Goal: Check status: Check status

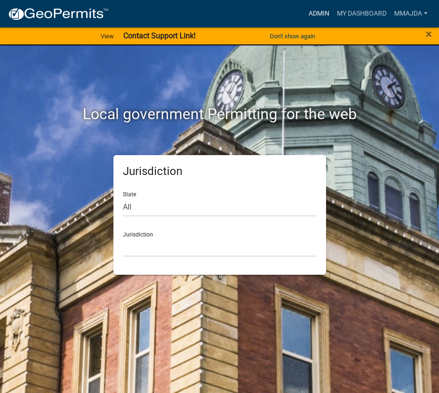
click at [310, 15] on link "Admin" at bounding box center [319, 14] width 28 height 18
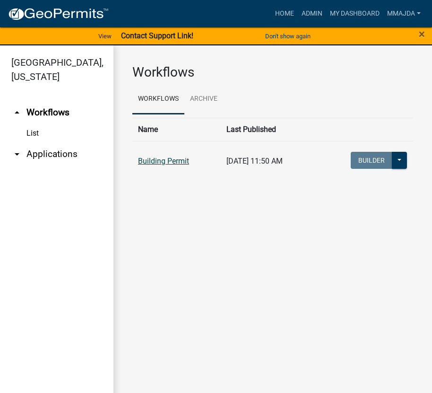
click at [146, 160] on link "Building Permit" at bounding box center [163, 161] width 51 height 9
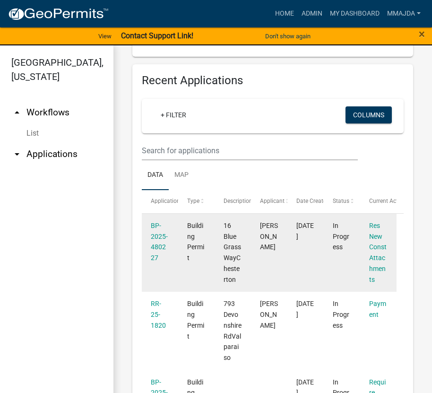
scroll to position [429, 0]
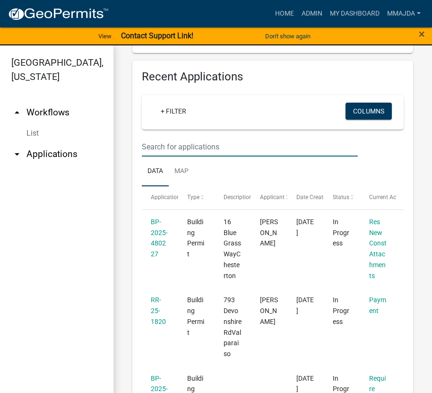
click at [188, 150] on input "text" at bounding box center [250, 146] width 216 height 19
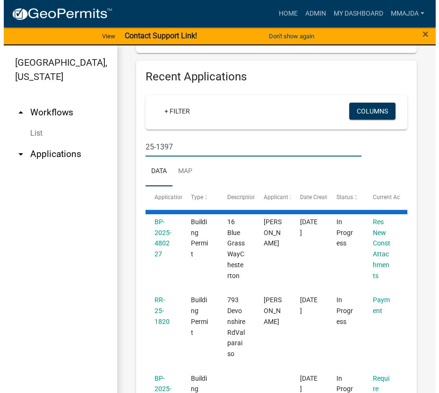
scroll to position [357, 0]
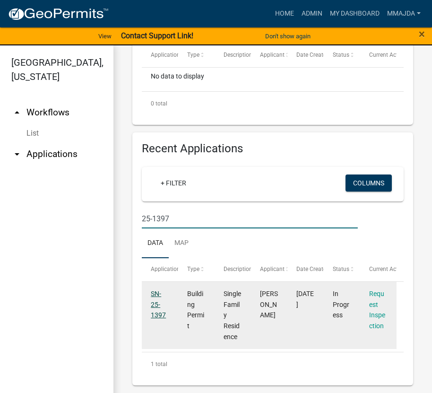
type input "25-1397"
click at [154, 307] on link "SN-25-1397" at bounding box center [158, 304] width 15 height 29
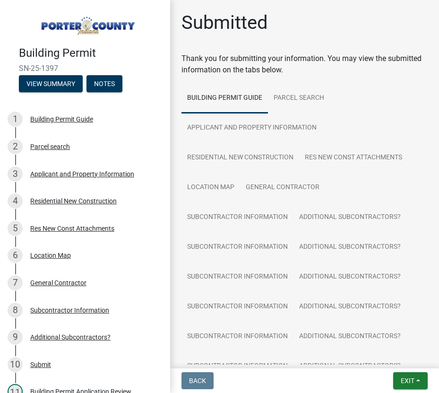
click at [144, 51] on h4 "Building Permit" at bounding box center [91, 53] width 144 height 14
click at [33, 225] on div "Res New Const Attachments" at bounding box center [72, 228] width 84 height 7
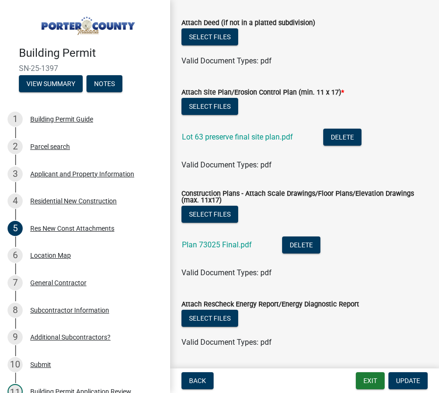
scroll to position [142, 0]
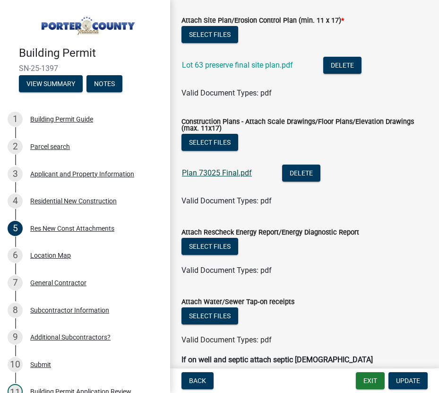
click at [201, 175] on link "Plan 73025 Final.pdf" at bounding box center [217, 172] width 70 height 9
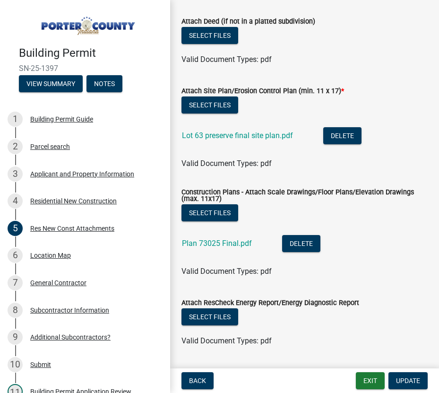
scroll to position [65, 0]
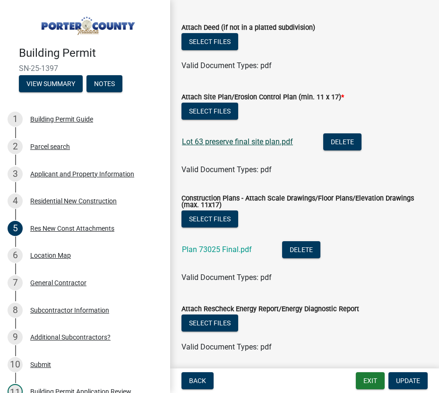
click at [238, 142] on link "Lot 63 preserve final site plan.pdf" at bounding box center [237, 141] width 111 height 9
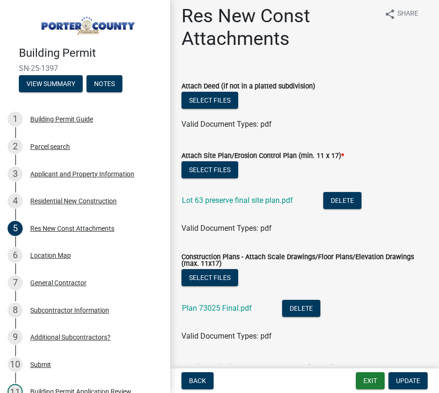
scroll to position [0, 0]
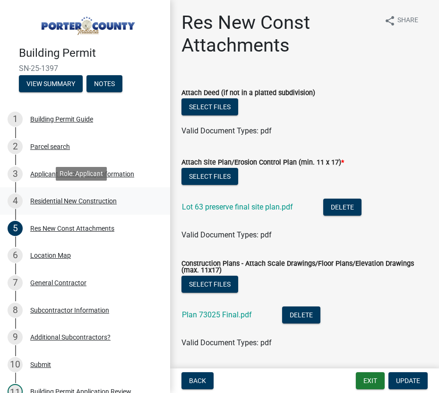
click at [39, 198] on div "Residential New Construction" at bounding box center [73, 201] width 87 height 7
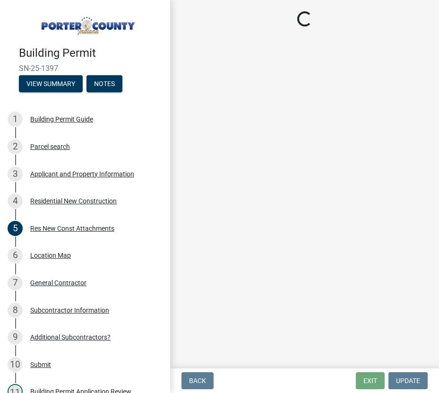
select select "9e518564-4428-4eb4-941b-0b1ac8082854"
select select "ac5c74af-6cd7-44c6-8b3b-d3d049808b18"
select select "23b4653d-20b1-47aa-a21a-69fd28f24ec1"
select select "da227d29-566a-49e4-bd4b-3ce542f228e7"
select select "fb7c1b5d-c732-494d-9560-ca0fb17ec253"
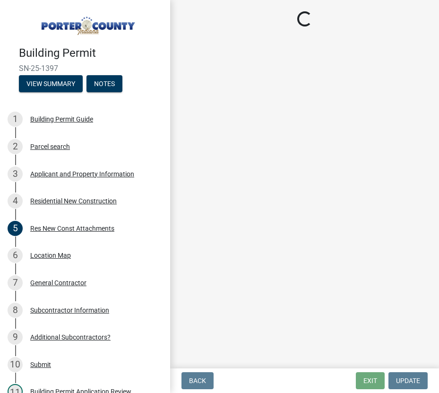
select select "4ed651f6-e774-4e8f-9661-530b5508df77"
select select "bbae15df-4b7c-4889-a1a2-bdce83955e33"
select select "d3842ca8-a9b0-43e7-b24f-ba0c572b5ff6"
select select "aeb13f5b-f618-4fb0-9457-a1d82e5b0688"
select select "569fc36c-3166-4026-8764-ea78816a78f1"
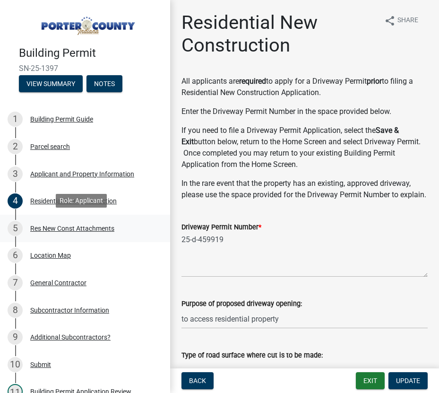
click at [103, 228] on div "Res New Const Attachments" at bounding box center [72, 228] width 84 height 7
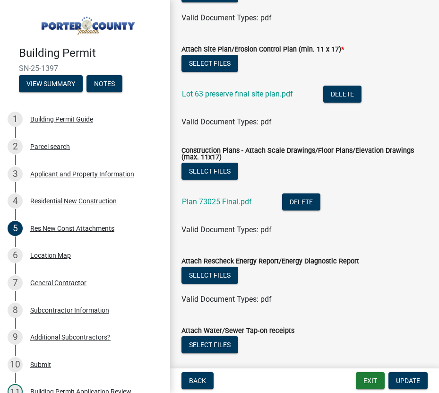
scroll to position [113, 0]
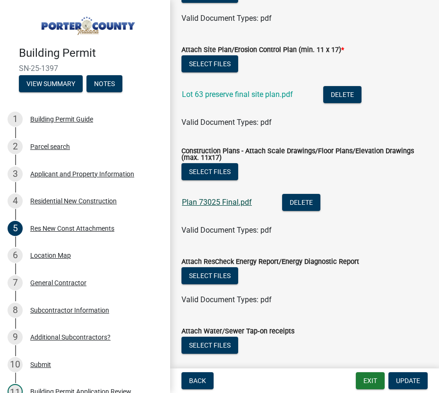
click at [185, 202] on link "Plan 73025 Final.pdf" at bounding box center [217, 202] width 70 height 9
